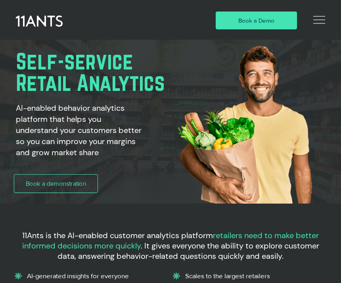
click at [82, 184] on span "Book a demonstration" at bounding box center [56, 183] width 60 height 9
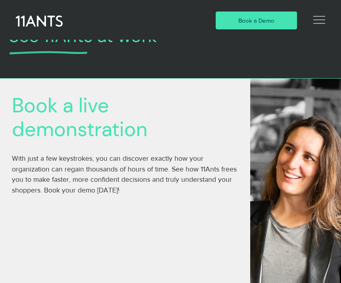
scroll to position [36, 0]
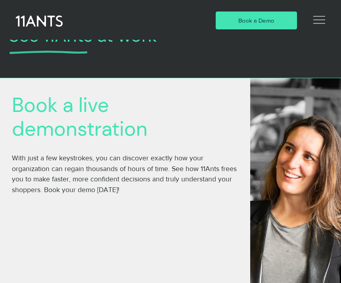
click at [274, 23] on link "Book a Demo" at bounding box center [256, 21] width 81 height 18
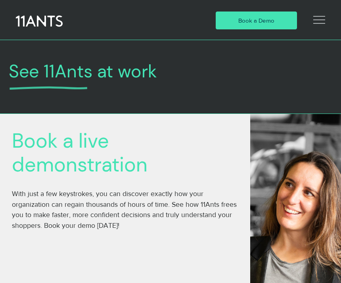
click at [278, 15] on link "Book a Demo" at bounding box center [256, 21] width 81 height 18
click at [283, 14] on link "Book a Demo" at bounding box center [256, 21] width 81 height 18
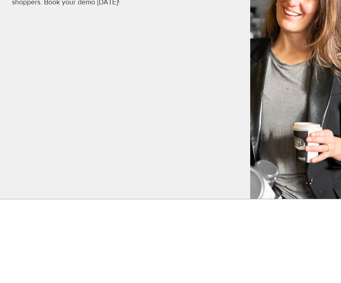
scroll to position [224, 0]
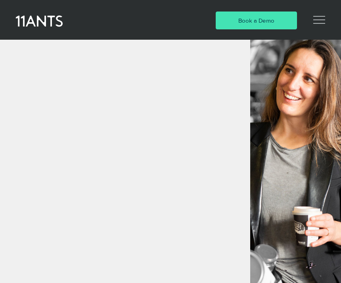
click at [276, 23] on link "Book a Demo" at bounding box center [256, 21] width 81 height 18
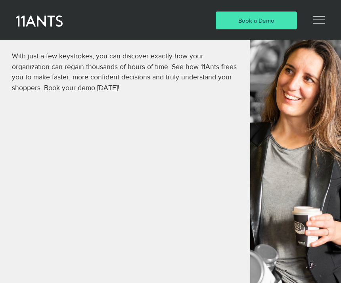
scroll to position [139, 0]
